Goal: Use online tool/utility: Utilize a website feature to perform a specific function

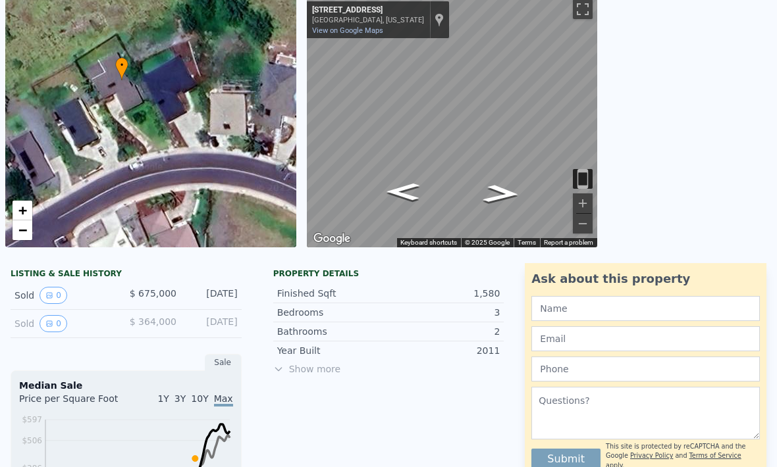
scroll to position [14, 0]
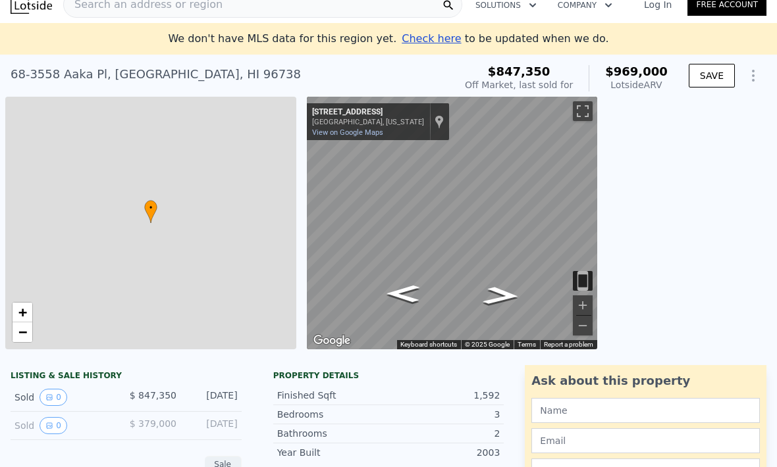
checkbox input "true"
type input "$ 969,000"
type input "2.5"
type input "1155"
type input "$ 12,752"
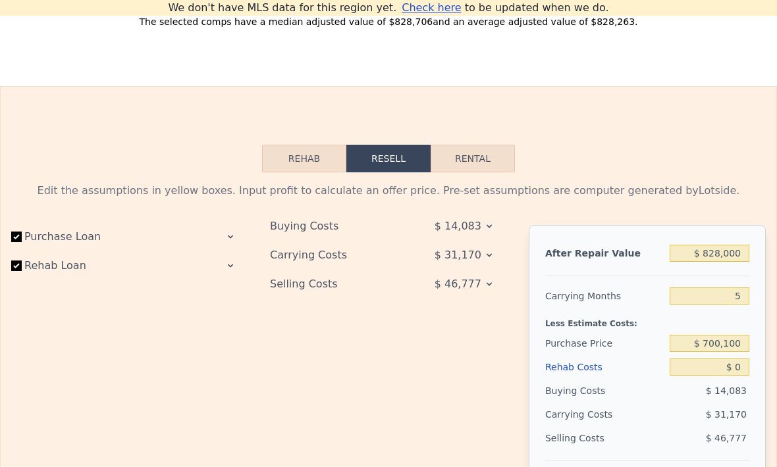
scroll to position [1853, 0]
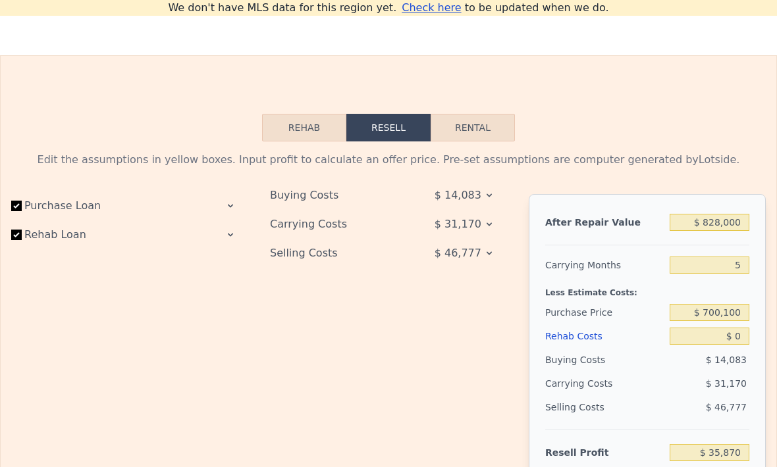
click at [296, 122] on button "Rehab" at bounding box center [304, 128] width 84 height 28
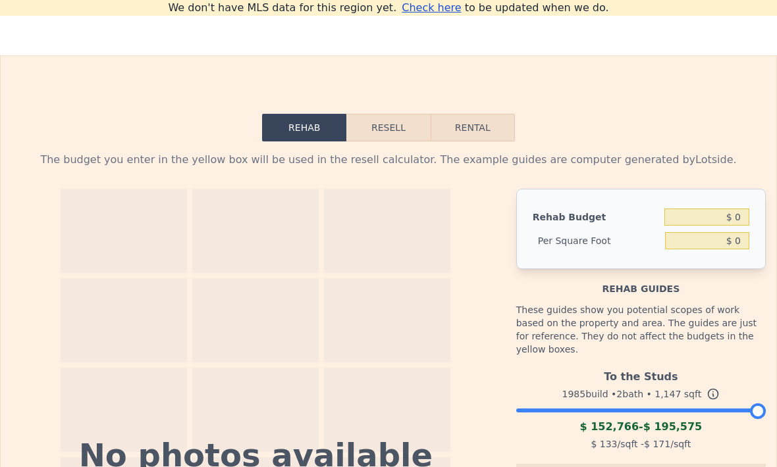
click at [492, 125] on button "Rental" at bounding box center [472, 128] width 84 height 28
select select "30"
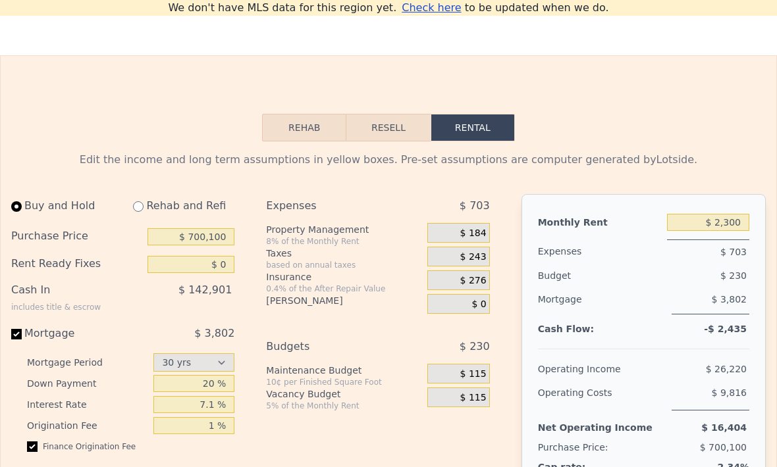
click at [486, 224] on div "$ 184" at bounding box center [458, 233] width 63 height 20
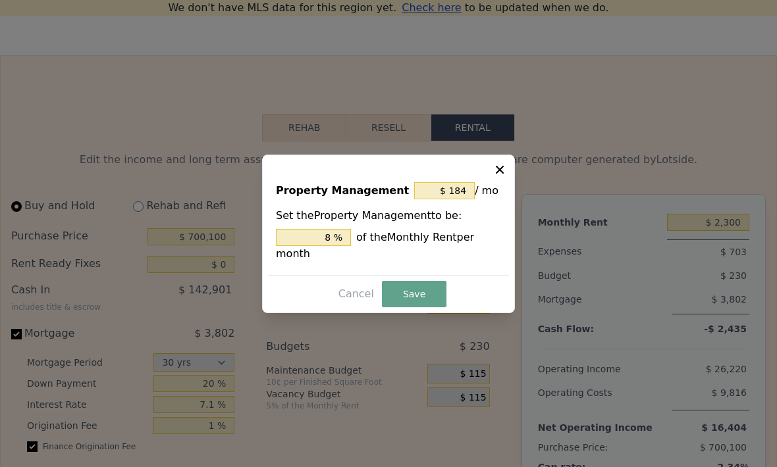
click at [494, 176] on icon at bounding box center [499, 169] width 13 height 13
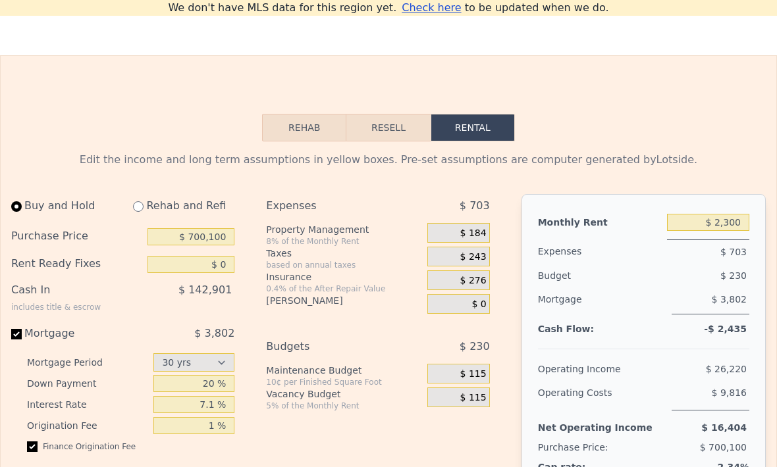
click at [475, 264] on div "$ 243" at bounding box center [458, 257] width 63 height 20
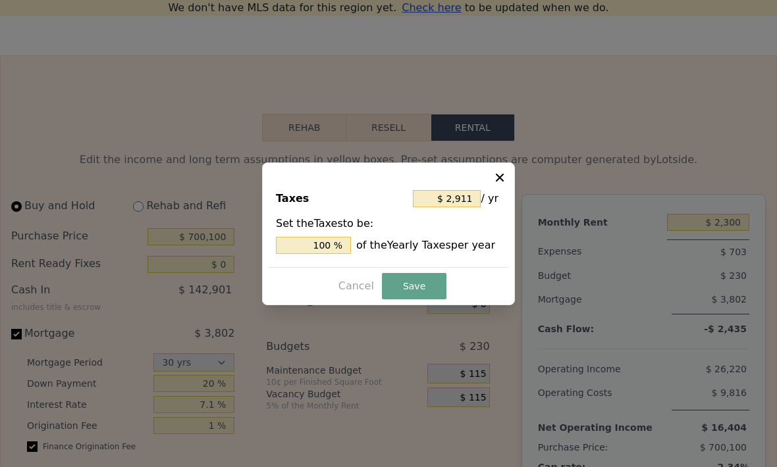
click at [507, 184] on button at bounding box center [501, 176] width 16 height 16
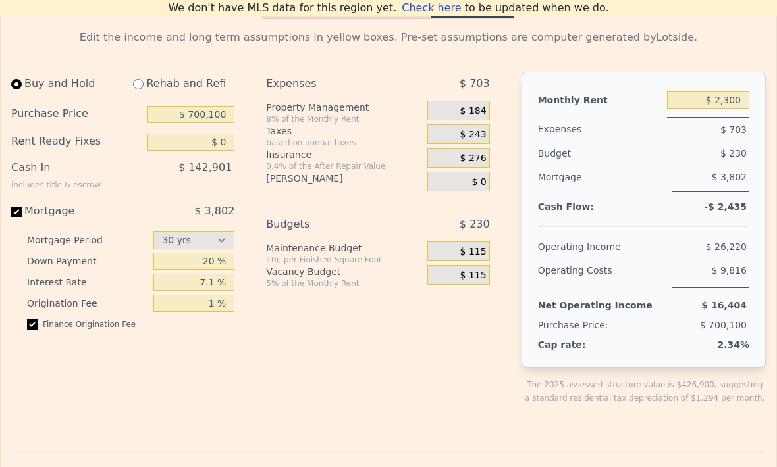
scroll to position [1974, 0]
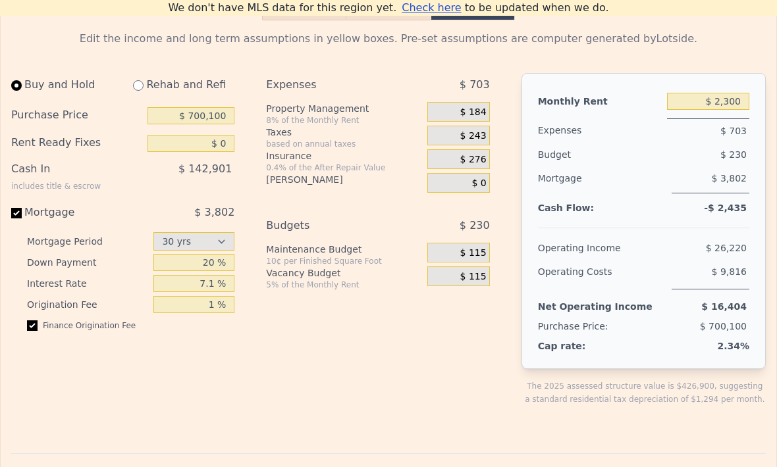
click at [475, 257] on span "$ 115" at bounding box center [473, 253] width 26 height 12
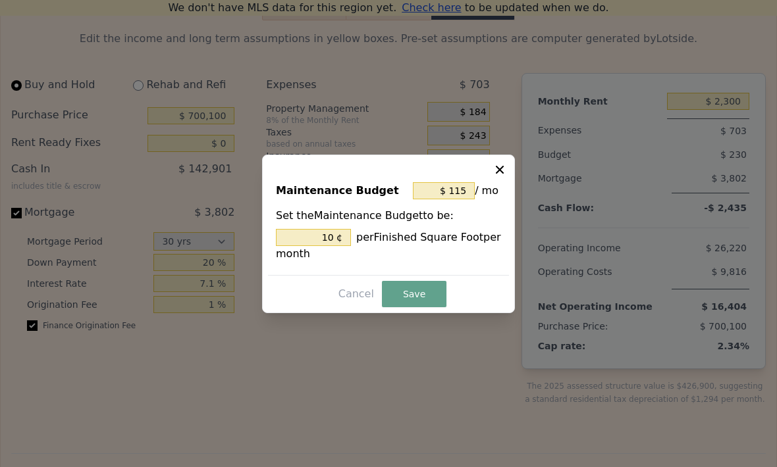
click at [505, 176] on icon at bounding box center [499, 169] width 13 height 13
type input "10 %"
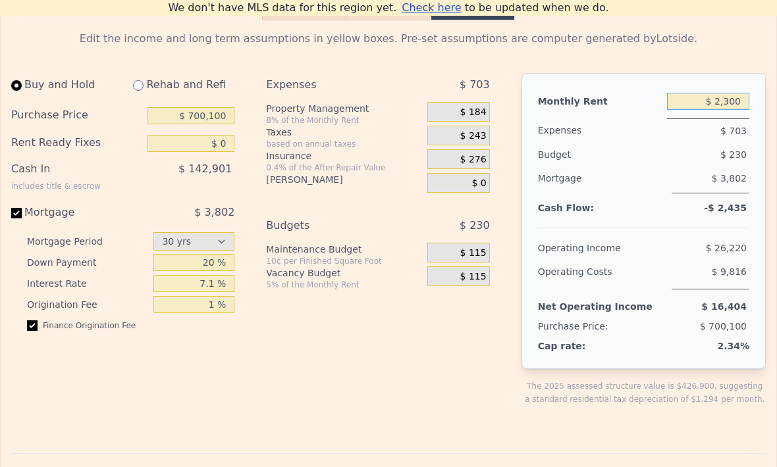
click at [730, 105] on input "$ 2,300" at bounding box center [708, 101] width 82 height 17
type input "$ 3,500"
click at [224, 141] on input "$ 0" at bounding box center [191, 143] width 88 height 17
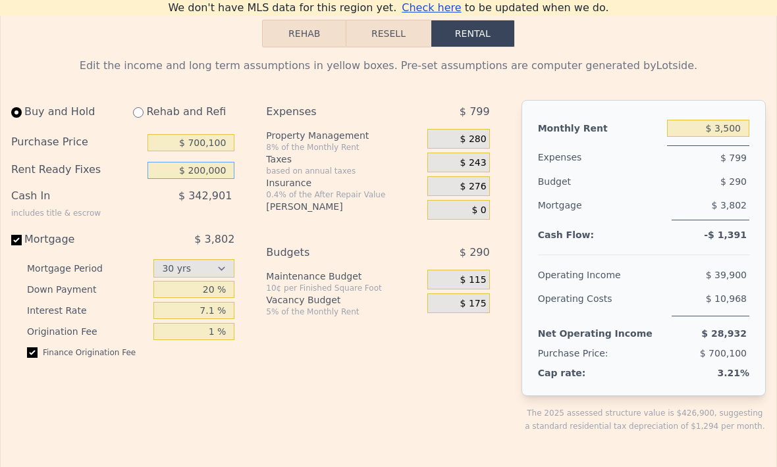
scroll to position [1946, 0]
click at [218, 174] on input "$ 200,000" at bounding box center [191, 171] width 88 height 17
click at [222, 146] on input "$ 700,100" at bounding box center [191, 143] width 88 height 17
click at [232, 175] on input "$ 200,000" at bounding box center [191, 171] width 88 height 17
type input "$ 2"
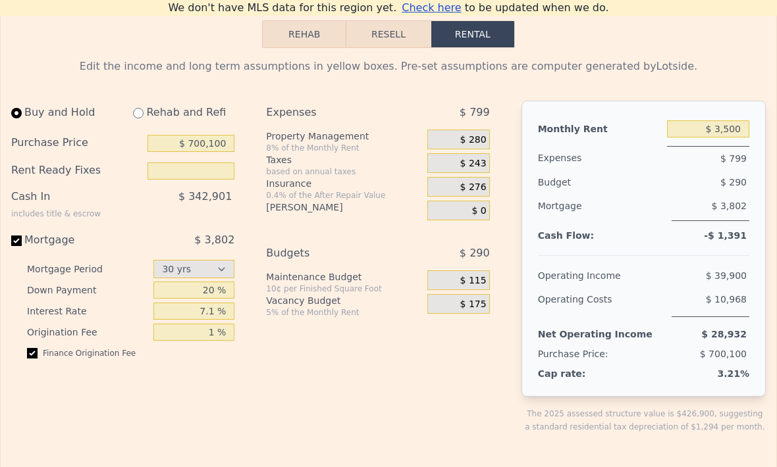
click at [477, 215] on span "$ 0" at bounding box center [478, 211] width 14 height 12
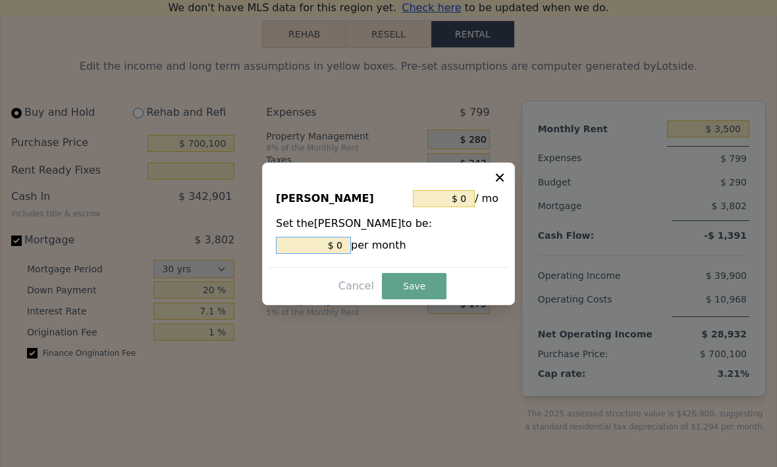
click at [340, 254] on input "$ 0" at bounding box center [313, 245] width 75 height 17
type input "$ 9"
type input "$ 90"
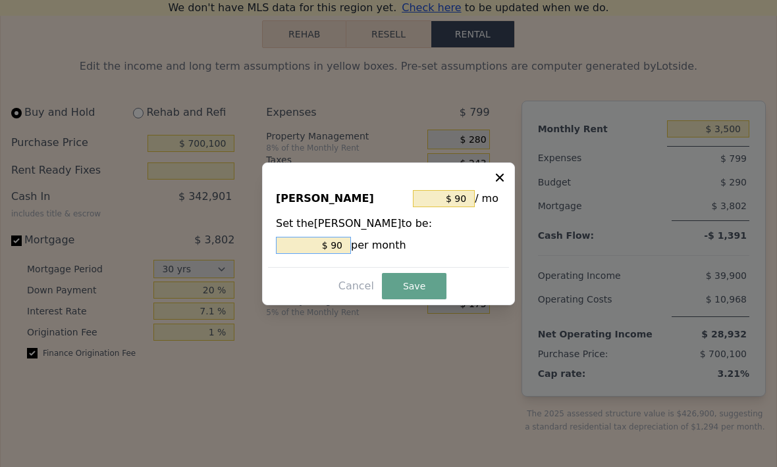
type input "$ 900"
click at [407, 299] on button "Save" at bounding box center [414, 286] width 65 height 26
type input "$ 200,000"
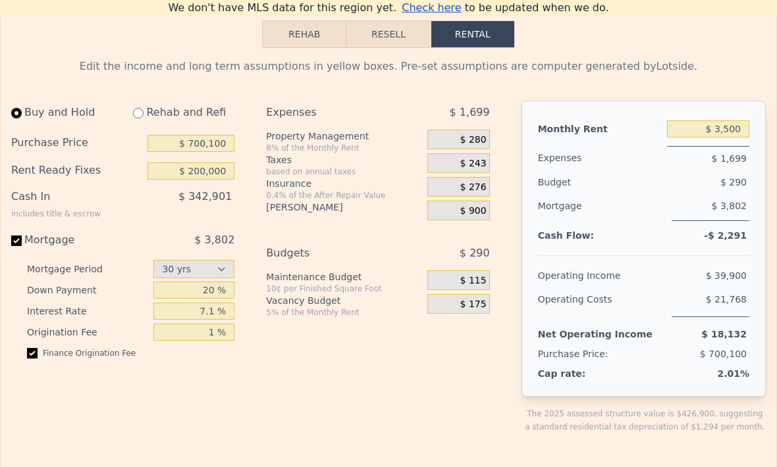
click at [476, 206] on span "$ 900" at bounding box center [473, 211] width 26 height 12
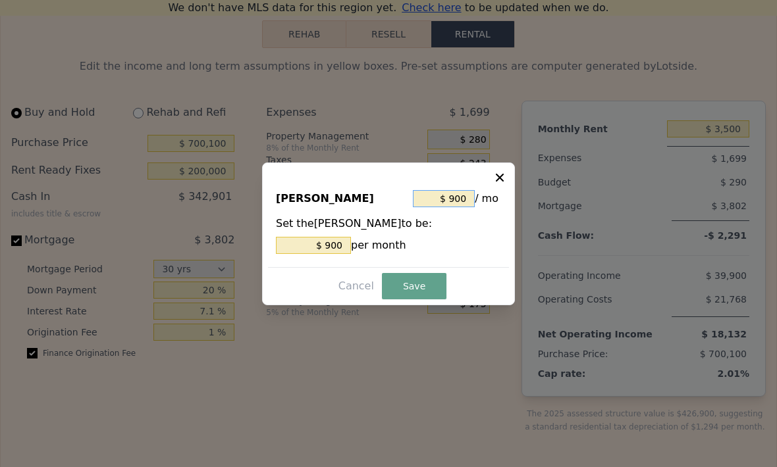
click at [461, 207] on input "$ 900" at bounding box center [444, 198] width 62 height 17
type input "$ 90"
type input "$ 9"
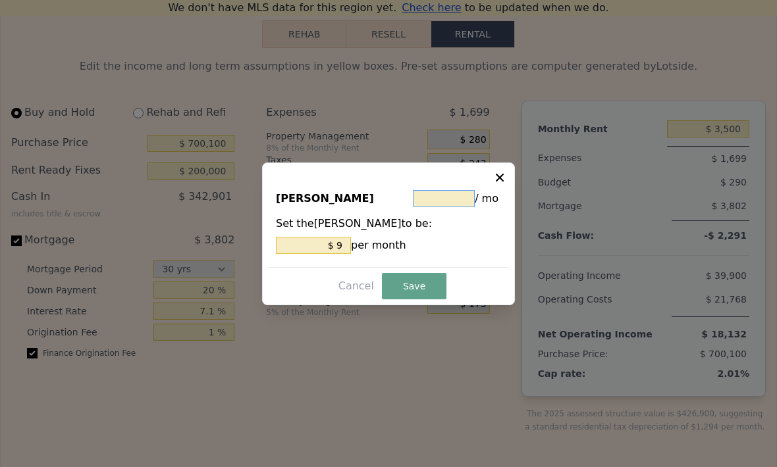
type input "$ 8"
type input "$ 82"
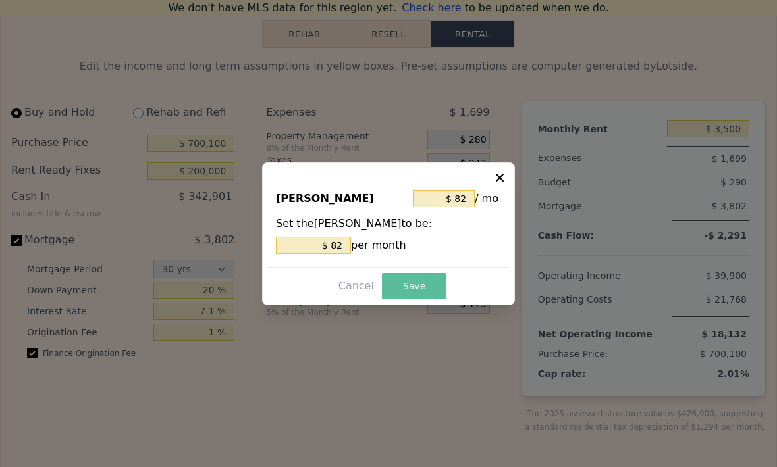
click at [421, 299] on button "Save" at bounding box center [414, 286] width 65 height 26
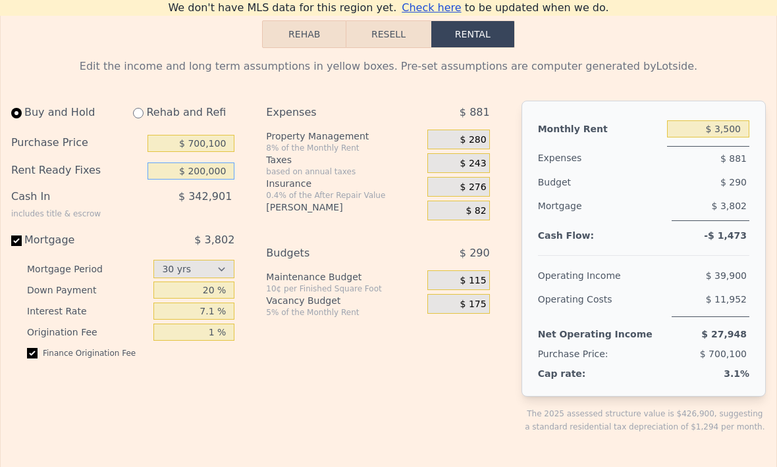
click at [208, 169] on input "$ 200,000" at bounding box center [191, 171] width 88 height 17
type input "$ 100,000"
click at [235, 409] on div "Buy and Hold Rehab and Refi Purchase Price $ 700,100 Rent Ready Fixes $ 100,000…" at bounding box center [128, 278] width 234 height 354
click at [138, 118] on input "radio" at bounding box center [138, 113] width 11 height 11
radio input "true"
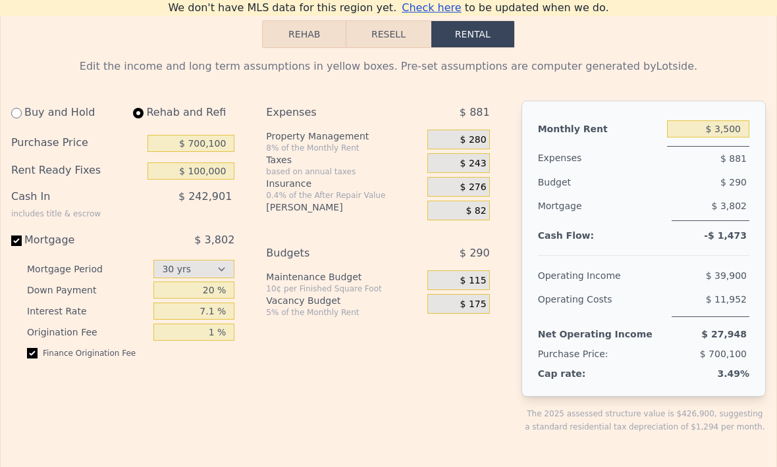
select select "30"
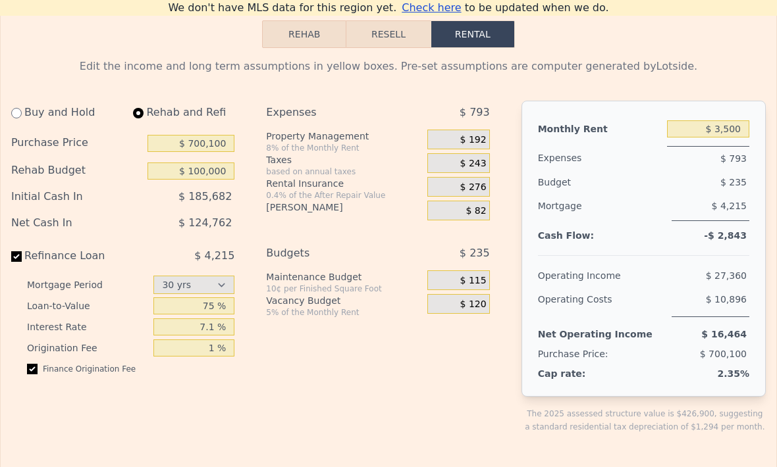
type input "$ 0"
type input "$ 2,400"
click at [16, 118] on input "radio" at bounding box center [16, 113] width 11 height 11
radio input "true"
select select "30"
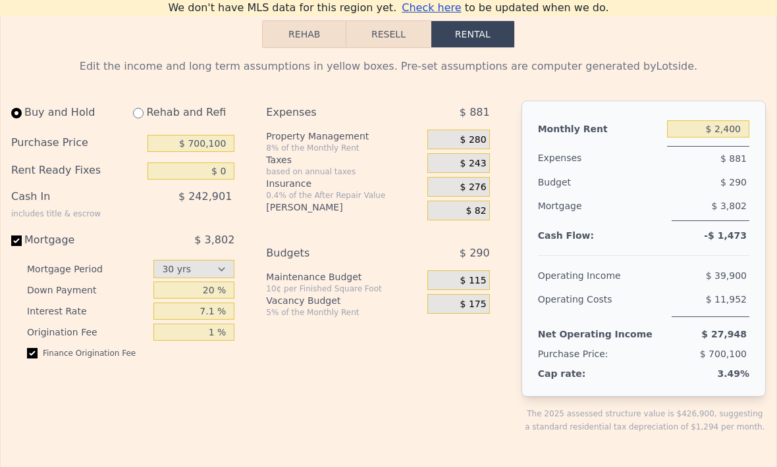
type input "$ 100,000"
type input "$ 3,500"
click at [142, 111] on input "radio" at bounding box center [138, 113] width 11 height 11
radio input "true"
type input "$ 0"
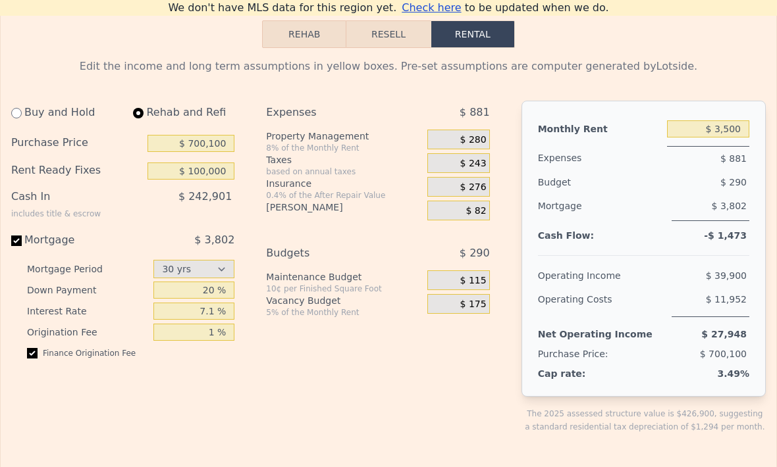
type input "$ 2,400"
select select "30"
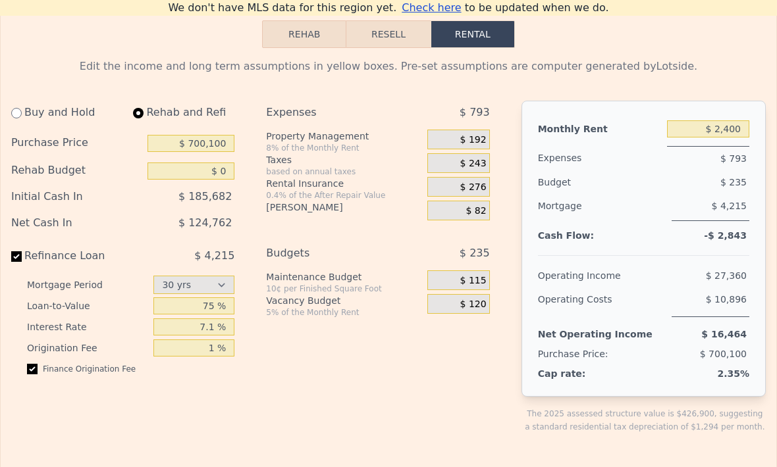
click at [45, 118] on div "Buy and Hold" at bounding box center [64, 113] width 106 height 24
click at [26, 115] on div "Buy and Hold" at bounding box center [64, 113] width 106 height 24
click at [16, 118] on input "radio" at bounding box center [16, 113] width 11 height 11
radio input "true"
type input "$ 100,000"
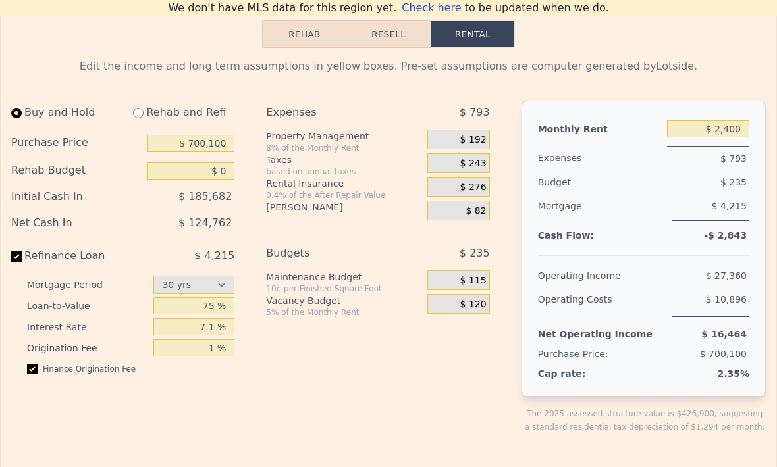
type input "$ 3,500"
select select "30"
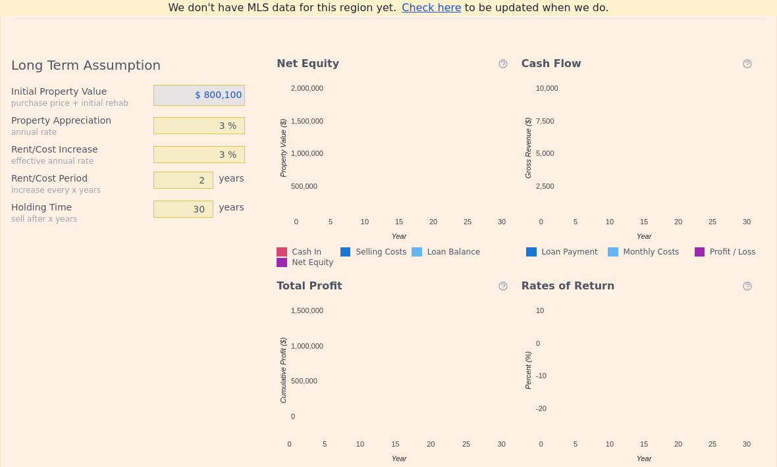
scroll to position [2411, 0]
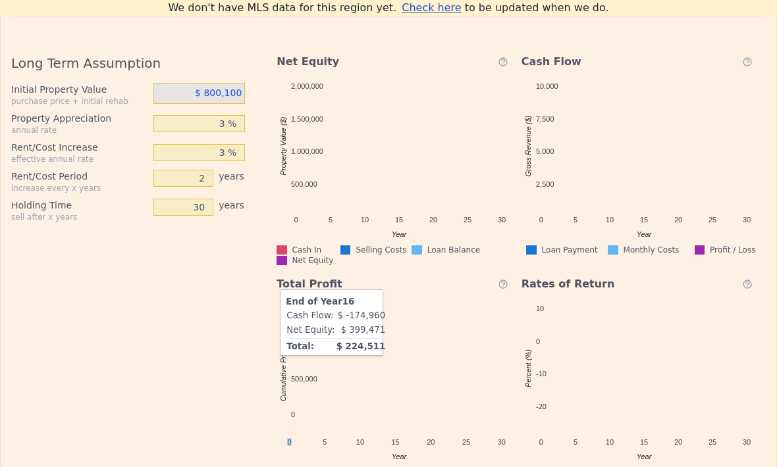
click at [405, 353] on rect "A chart." at bounding box center [399, 369] width 220 height 132
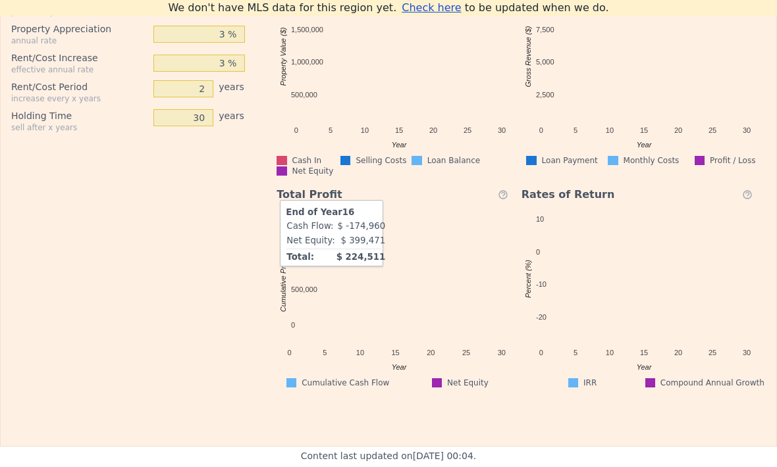
scroll to position [2504, 0]
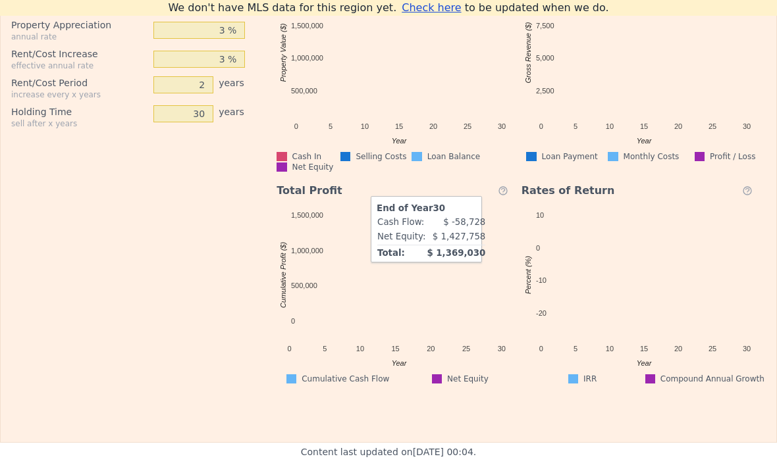
click at [498, 299] on rect "A chart." at bounding box center [501, 266] width 6 height 102
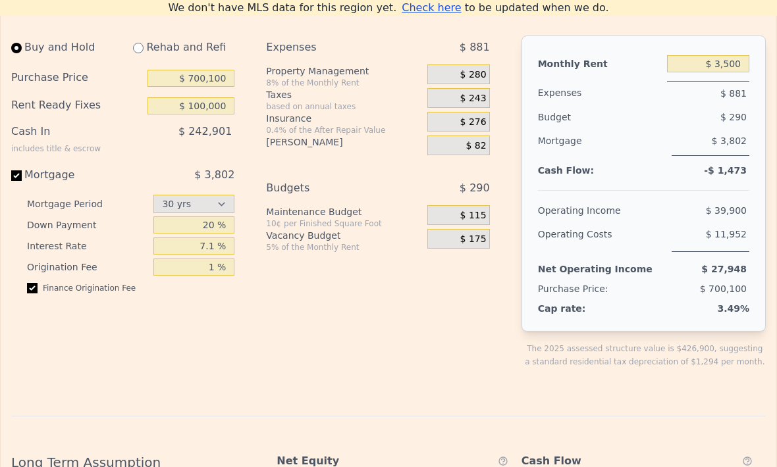
scroll to position [2009, 0]
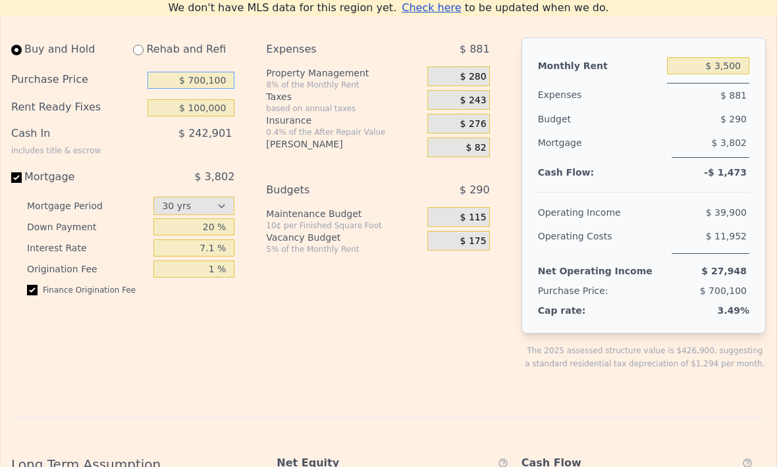
click at [215, 74] on input "$ 700,100" at bounding box center [191, 80] width 88 height 17
click at [229, 79] on input "$ 700,100" at bounding box center [191, 80] width 88 height 17
type input "$ 7"
type input "$ 350,000"
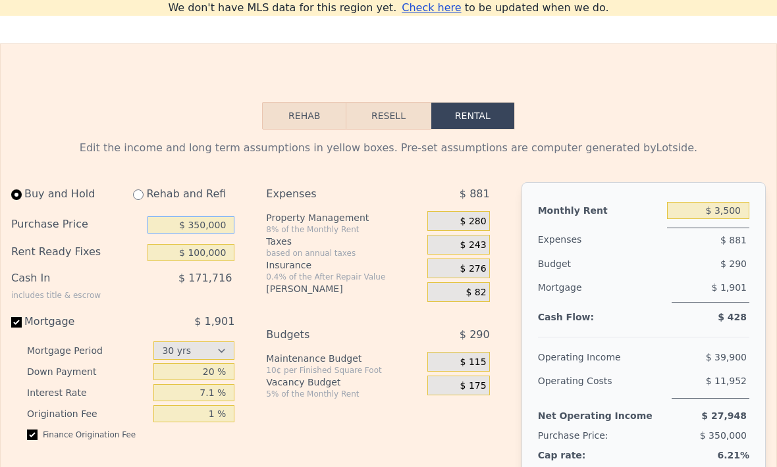
scroll to position [1859, 0]
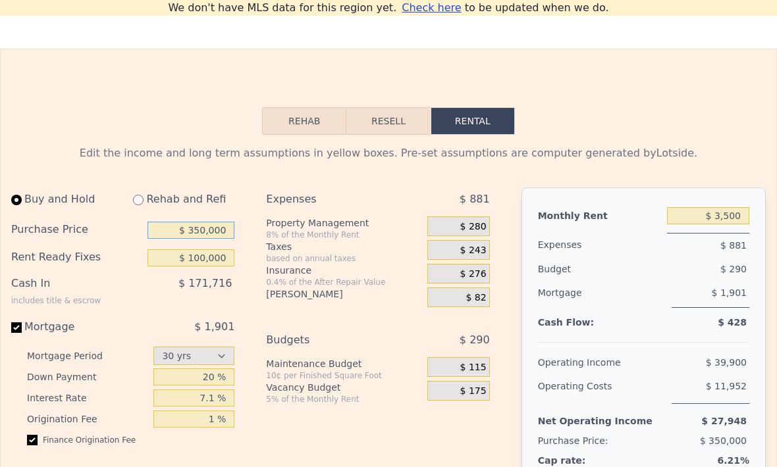
click at [306, 132] on button "Rehab" at bounding box center [304, 121] width 84 height 28
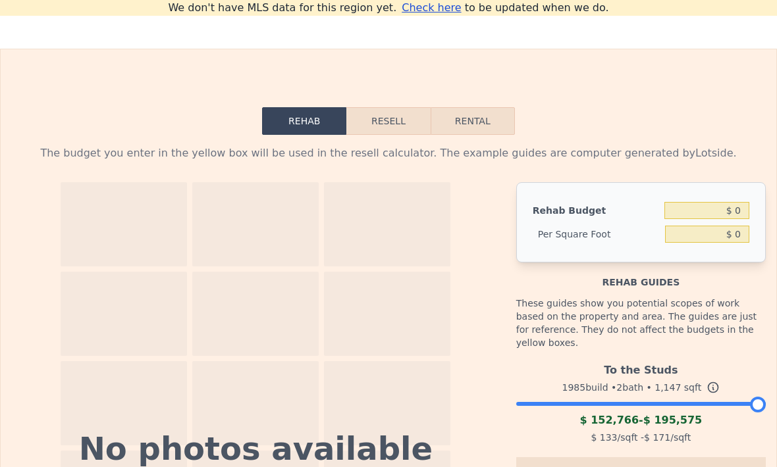
click at [397, 119] on button "Resell" at bounding box center [388, 121] width 84 height 28
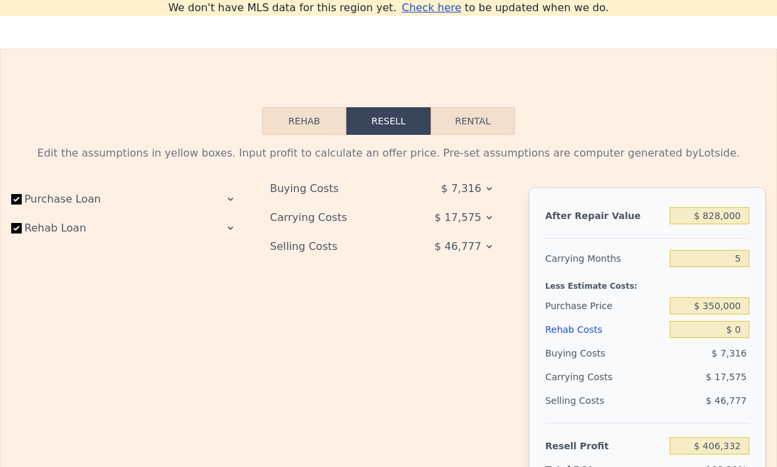
click at [475, 114] on button "Rental" at bounding box center [472, 121] width 84 height 28
select select "30"
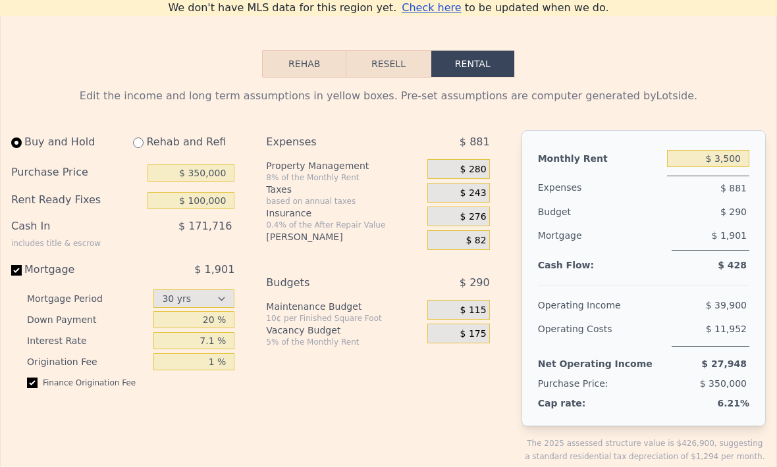
scroll to position [1917, 0]
click at [727, 157] on input "$ 3,500" at bounding box center [708, 157] width 82 height 17
type input "$ 2,300"
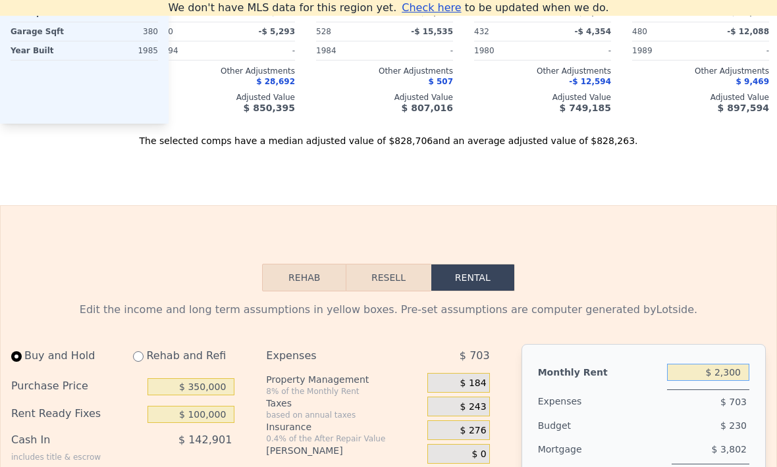
scroll to position [1533, 0]
